Goal: Information Seeking & Learning: Check status

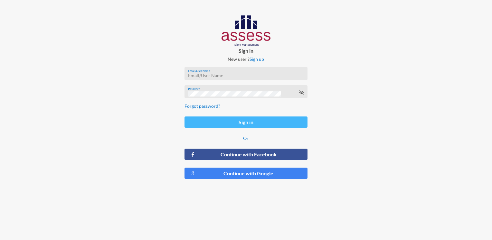
type input "HAH – Talent Map"
click at [218, 123] on button "Sign in" at bounding box center [245, 121] width 123 height 11
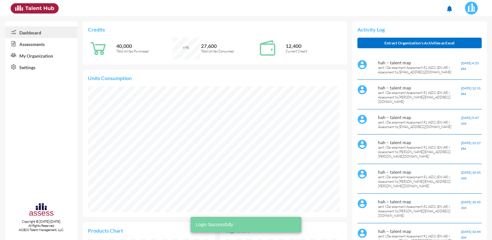
scroll to position [126, 251]
click at [33, 45] on link "Assessments" at bounding box center [41, 44] width 72 height 12
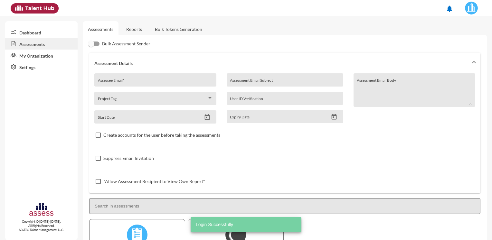
click at [135, 34] on link "Reports" at bounding box center [134, 29] width 26 height 16
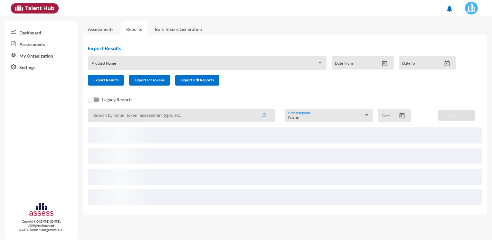
click at [138, 118] on input at bounding box center [181, 115] width 187 height 13
paste input "[EMAIL_ADDRESS][DOMAIN_NAME]"
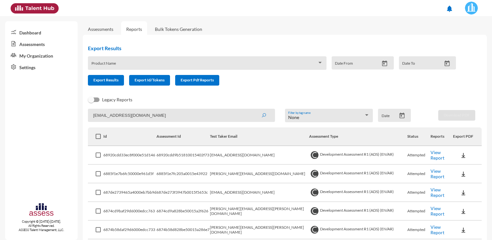
click at [253, 109] on button "submit" at bounding box center [263, 115] width 21 height 12
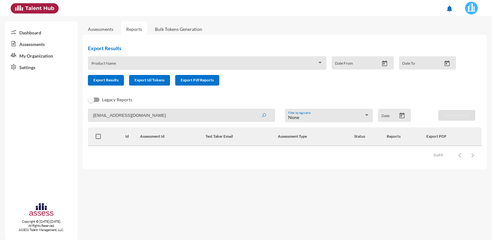
drag, startPoint x: 171, startPoint y: 113, endPoint x: 64, endPoint y: 117, distance: 106.9
click at [64, 117] on mat-sidenav-container "Dashboard Assessments My Organization Settings Copyright © [DATE]-[DATE]. All R…" at bounding box center [246, 128] width 492 height 224
paste input "reham.tarek"
type input "[EMAIL_ADDRESS][DOMAIN_NAME]"
click at [253, 109] on button "submit" at bounding box center [263, 115] width 21 height 12
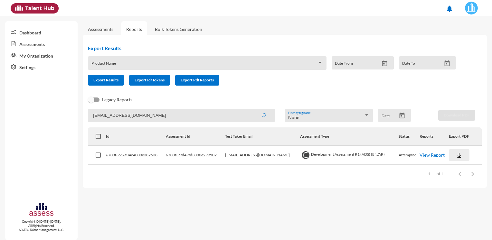
click at [457, 152] on button at bounding box center [459, 155] width 21 height 12
click at [463, 167] on button "OCM / EN" at bounding box center [469, 167] width 45 height 12
